Goal: Communication & Community: Connect with others

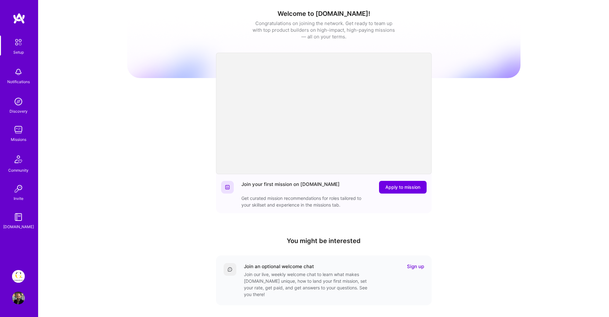
click at [22, 303] on img at bounding box center [18, 298] width 13 height 13
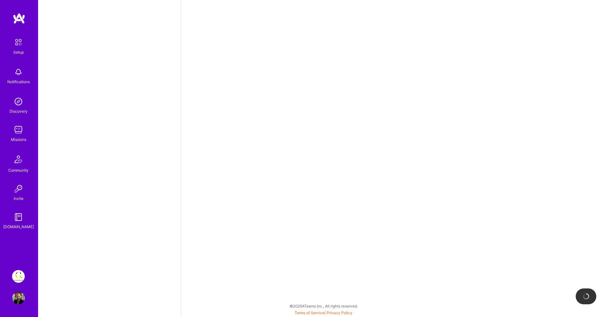
click at [20, 158] on img at bounding box center [18, 159] width 15 height 15
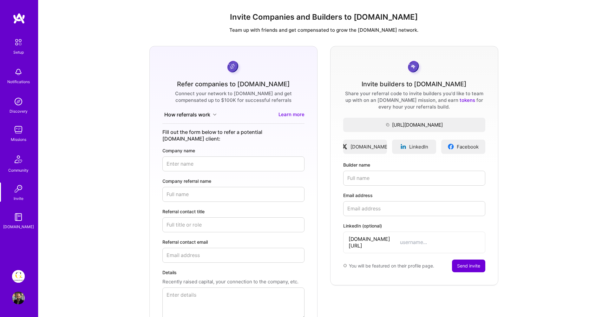
click at [386, 174] on input "Builder name" at bounding box center [414, 178] width 142 height 15
type input "[PERSON_NAME]"
click at [382, 205] on input "Email address" at bounding box center [414, 208] width 142 height 15
click at [395, 167] on label "Builder name" at bounding box center [414, 165] width 142 height 7
click at [395, 171] on input "[PERSON_NAME]" at bounding box center [414, 178] width 142 height 15
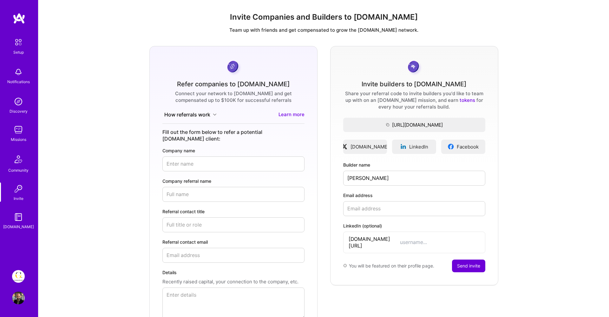
click at [392, 208] on input "Email address" at bounding box center [414, 208] width 142 height 15
paste input "[PERSON_NAME][EMAIL_ADDRESS][DOMAIN_NAME]"
type input "[PERSON_NAME][EMAIL_ADDRESS][DOMAIN_NAME]"
click at [376, 174] on input "[PERSON_NAME]" at bounding box center [414, 178] width 142 height 15
click at [374, 180] on input "[PERSON_NAME]" at bounding box center [414, 178] width 142 height 15
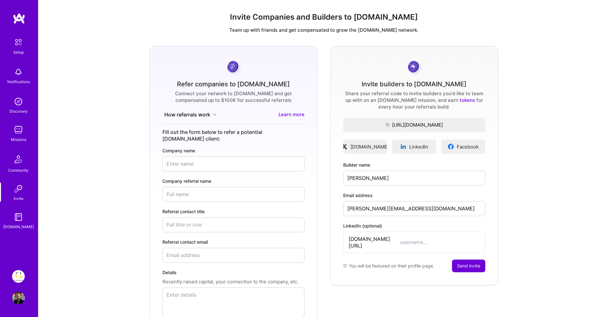
type input "[PERSON_NAME]"
click at [400, 239] on input "LinkedIn (optional)" at bounding box center [440, 242] width 80 height 7
click at [414, 213] on input "[PERSON_NAME][EMAIL_ADDRESS][DOMAIN_NAME]" at bounding box center [414, 208] width 142 height 15
click at [406, 180] on input "[PERSON_NAME]" at bounding box center [414, 178] width 142 height 15
click at [400, 239] on input "LinkedIn (optional)" at bounding box center [440, 242] width 80 height 7
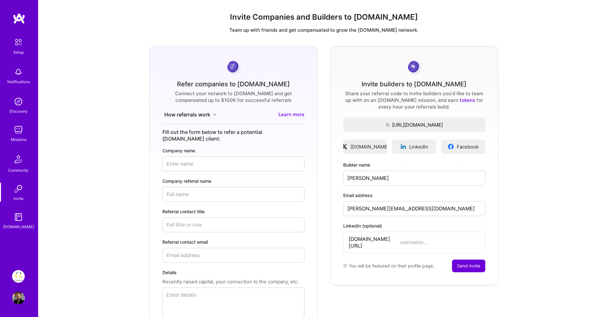
paste input "[PERSON_NAME]"
type input "[PERSON_NAME]"
click at [473, 260] on button "Send invite" at bounding box center [468, 266] width 33 height 13
click at [539, 54] on div "Refer companies to [DOMAIN_NAME] Connect your network to [DOMAIN_NAME] and get …" at bounding box center [323, 199] width 561 height 307
